Goal: Transaction & Acquisition: Purchase product/service

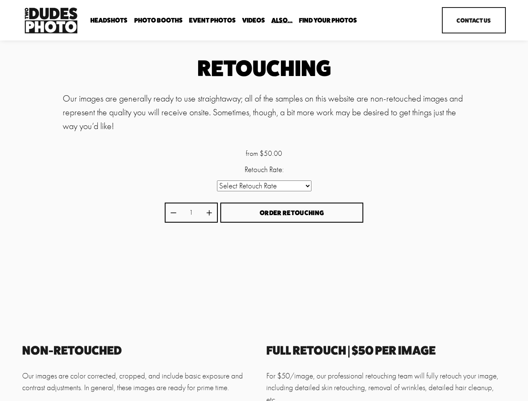
click at [264, 201] on div "from $50.00 Retouch Rate: Select Retouch Rate Individual Rate ($50/image) 4 Ima…" at bounding box center [264, 186] width 199 height 77
click at [264, 187] on select "Select Retouch Rate Individual Rate ($50/image) 4 Images ($150) 8 Images ($200)" at bounding box center [264, 185] width 94 height 11
click at [209, 213] on icon "Increase quantity by 1" at bounding box center [208, 212] width 5 height 5
type input "2"
click at [292, 214] on span "Order Retouching" at bounding box center [291, 213] width 64 height 8
